Goal: Transaction & Acquisition: Purchase product/service

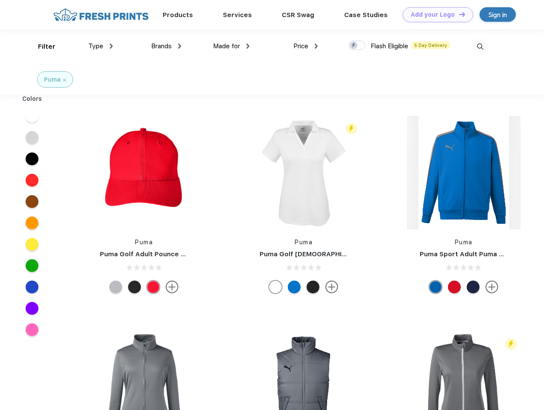
click at [435, 15] on link "Add your Logo Design Tool" at bounding box center [438, 14] width 70 height 15
click at [0, 0] on div "Design Tool" at bounding box center [0, 0] width 0 height 0
click at [458, 14] on link "Add your Logo Design Tool" at bounding box center [438, 14] width 70 height 15
click at [41, 47] on div "Filter" at bounding box center [47, 47] width 18 height 10
click at [101, 46] on span "Type" at bounding box center [95, 46] width 15 height 8
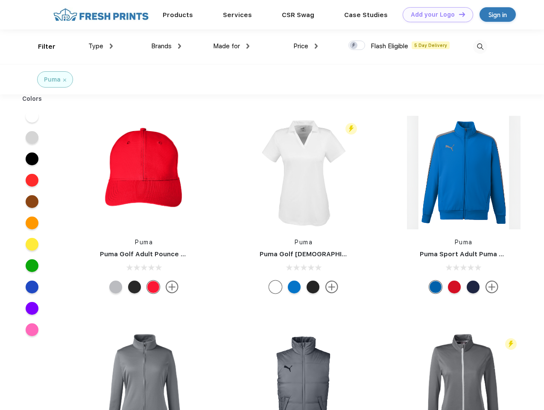
click at [166, 46] on span "Brands" at bounding box center [161, 46] width 21 height 8
click at [232, 46] on span "Made for" at bounding box center [226, 46] width 27 height 8
click at [306, 46] on span "Price" at bounding box center [301, 46] width 15 height 8
click at [357, 46] on div at bounding box center [357, 45] width 17 height 9
click at [354, 46] on input "checkbox" at bounding box center [352, 43] width 6 height 6
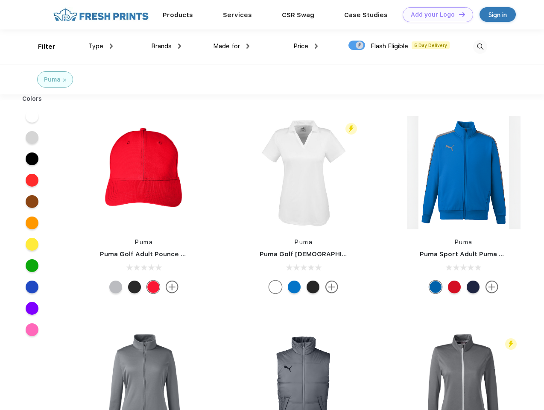
click at [480, 47] on img at bounding box center [480, 47] width 14 height 14
